Goal: Complete application form

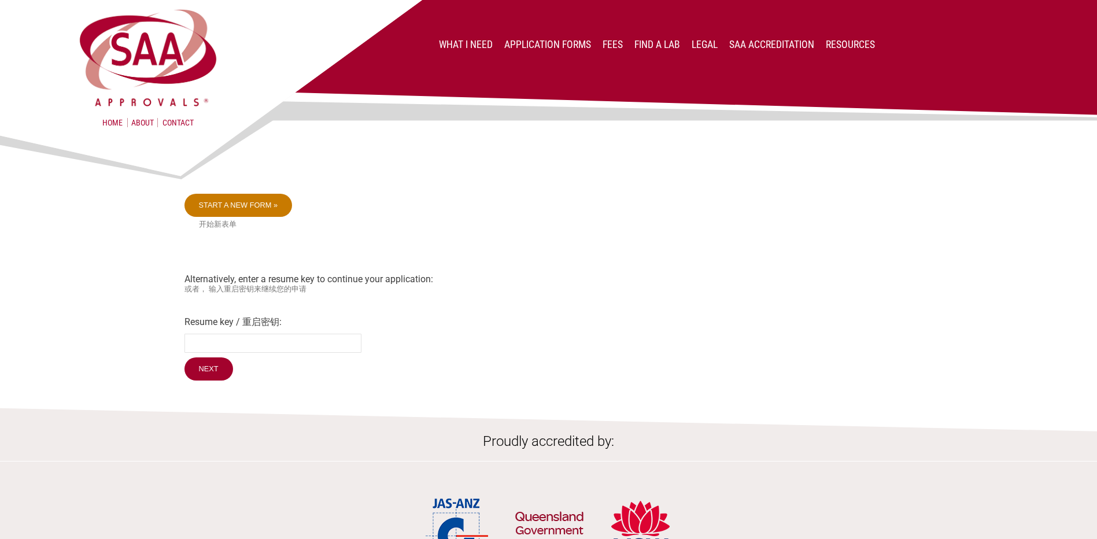
click at [238, 206] on link "Start a new form »" at bounding box center [238, 205] width 108 height 23
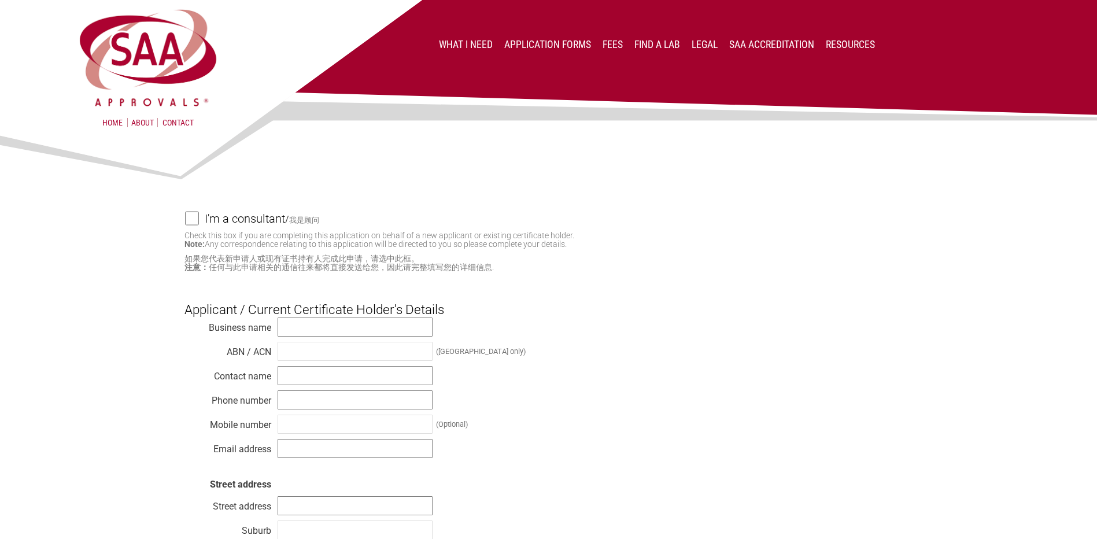
click at [190, 216] on input "I'm a consultant / 我是顾问" at bounding box center [192, 218] width 14 height 14
checkbox input "true"
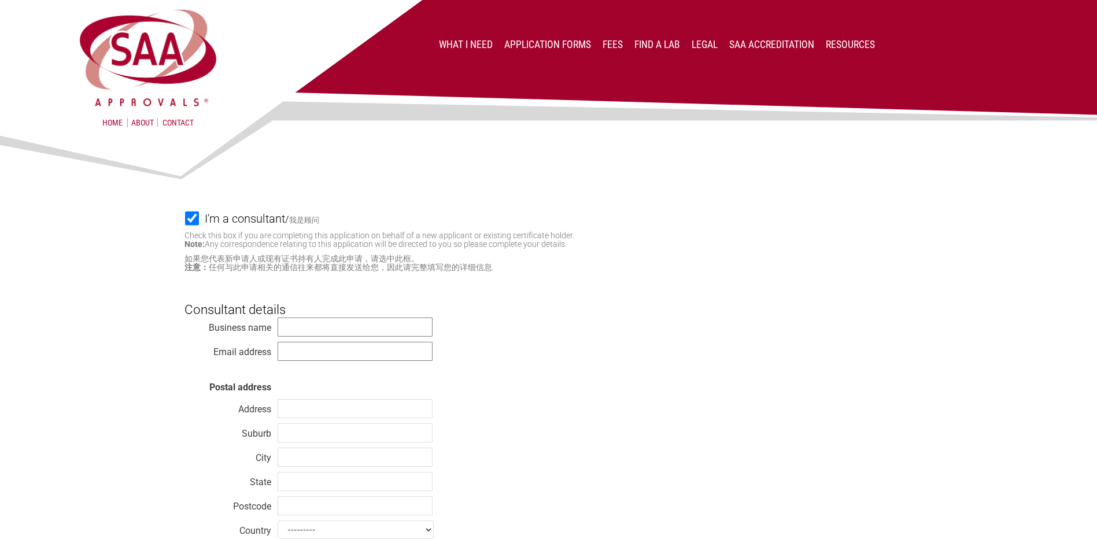
drag, startPoint x: 612, startPoint y: 41, endPoint x: 612, endPoint y: 52, distance: 11.0
click at [612, 40] on link "Fees" at bounding box center [612, 45] width 20 height 12
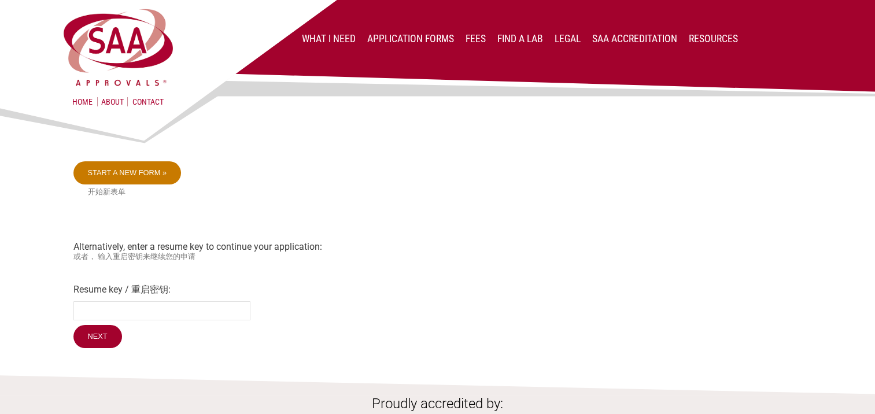
click at [123, 173] on link "Start a new form »" at bounding box center [127, 172] width 108 height 23
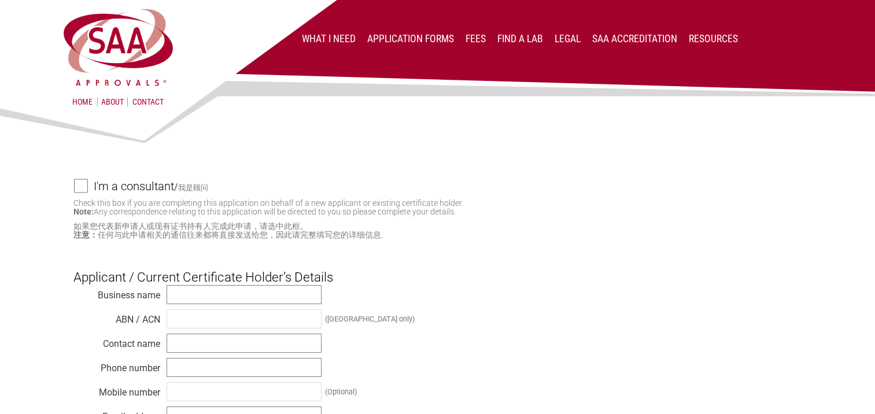
click at [82, 184] on input "I'm a consultant / 我是顾问" at bounding box center [81, 186] width 14 height 14
checkbox input "true"
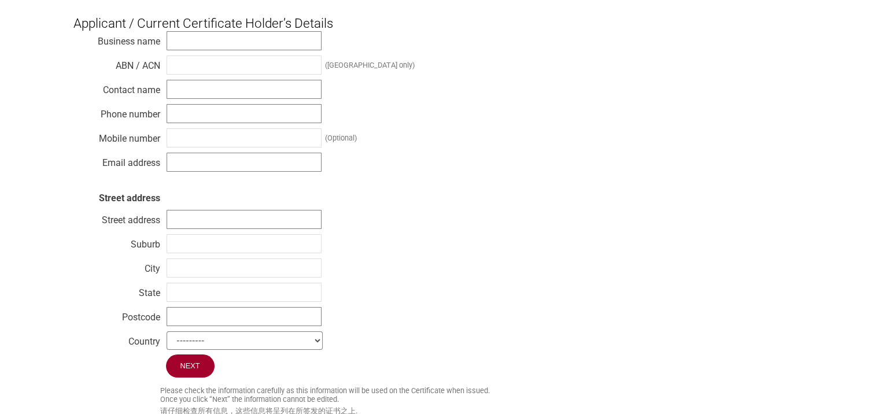
scroll to position [520, 0]
